Goal: Information Seeking & Learning: Understand process/instructions

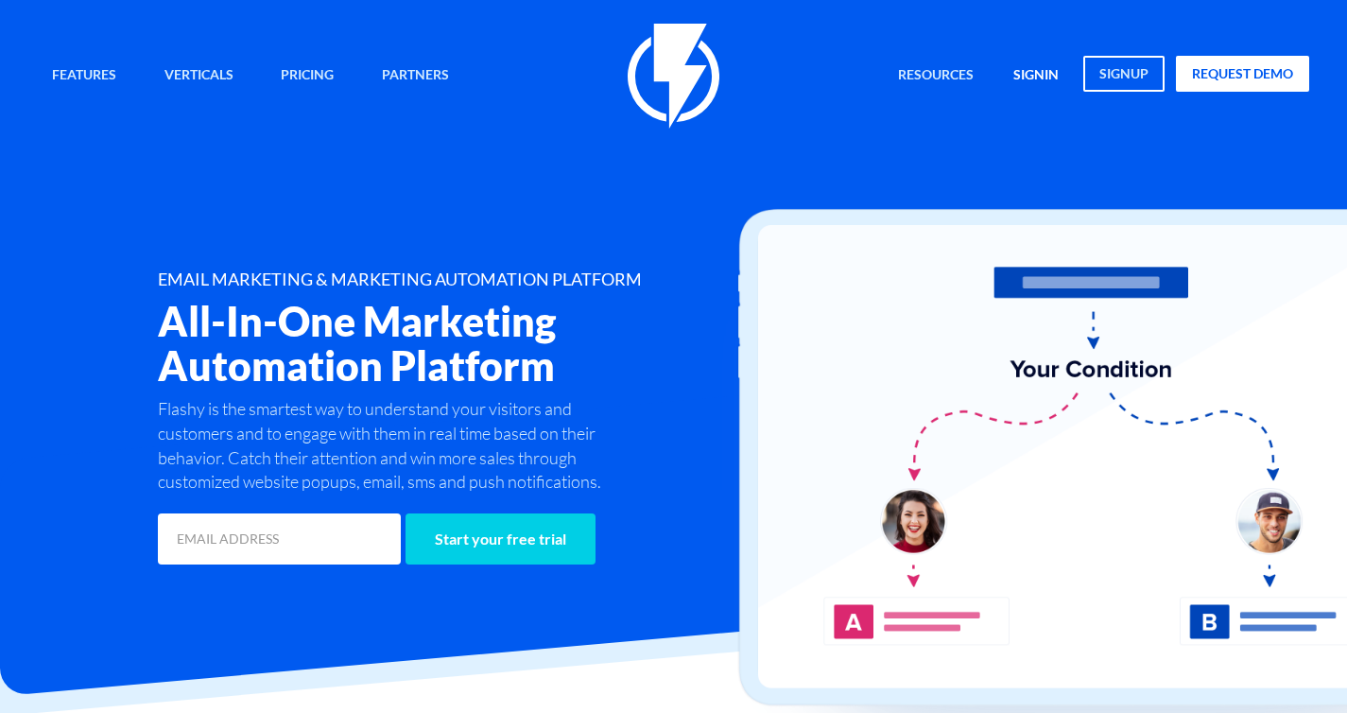
click at [1041, 75] on link "signin" at bounding box center [1036, 76] width 74 height 41
click at [1044, 88] on link "signin" at bounding box center [1036, 76] width 74 height 41
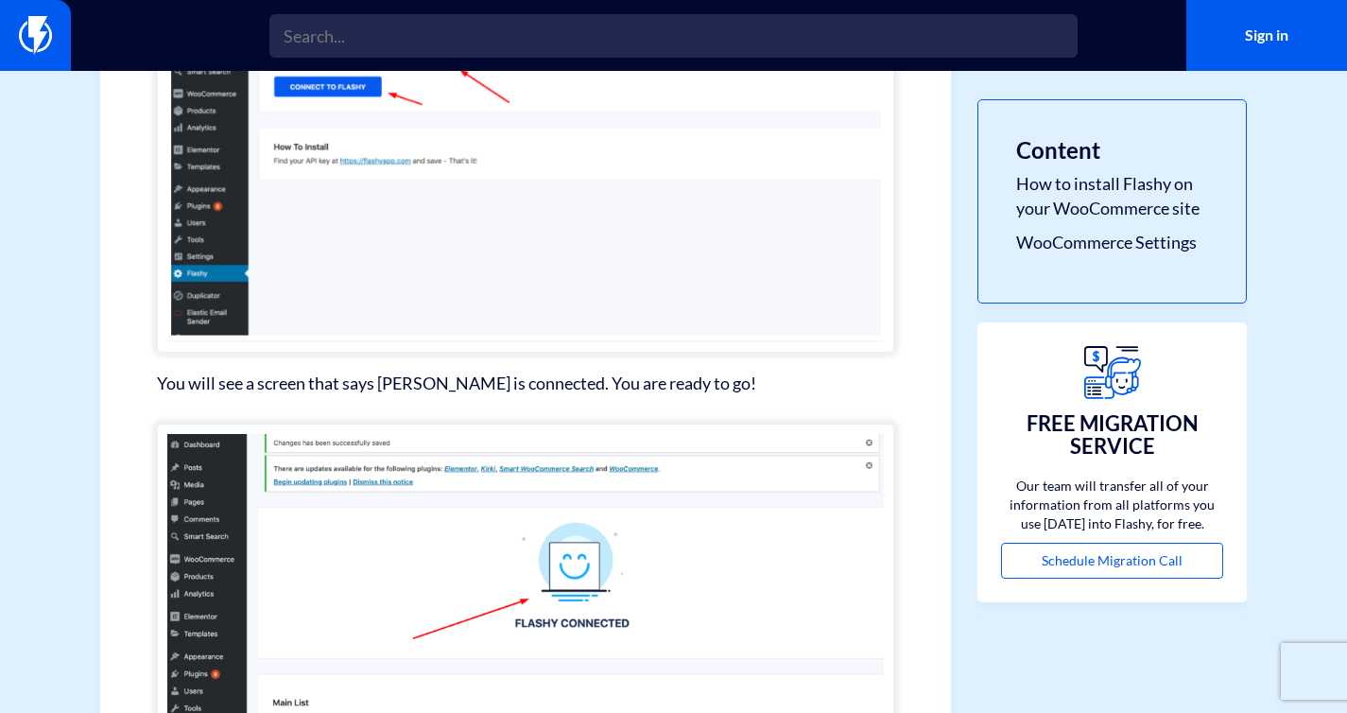
scroll to position [3833, 0]
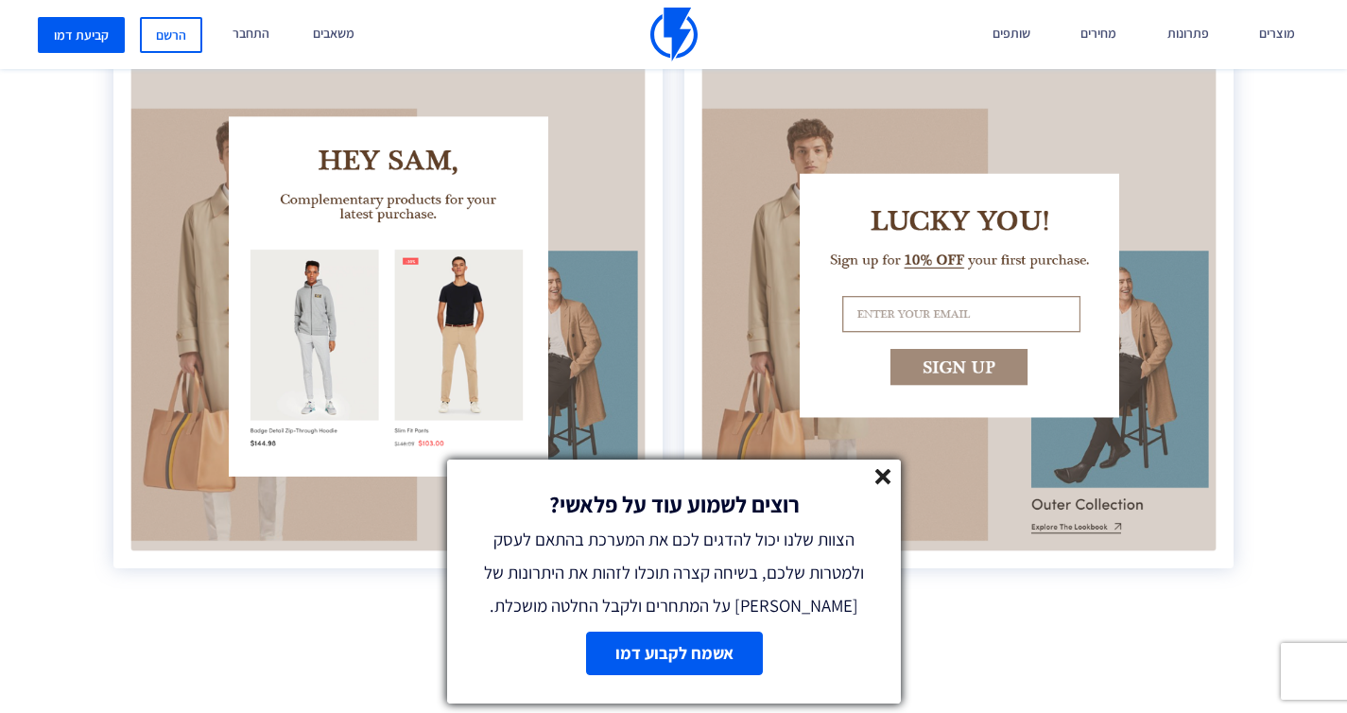
scroll to position [3214, 0]
